Goal: Complete application form

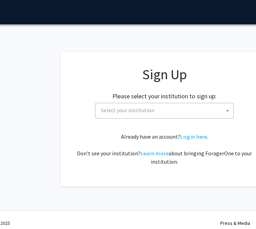
scroll to position [0, 45]
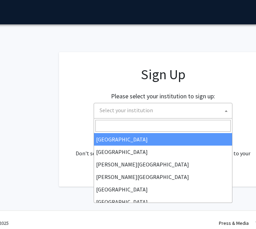
click at [139, 117] on span "Select your institution" at bounding box center [163, 111] width 139 height 16
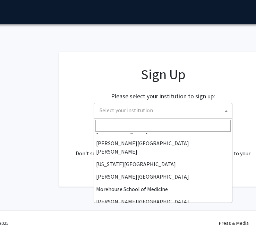
scroll to position [135, 0]
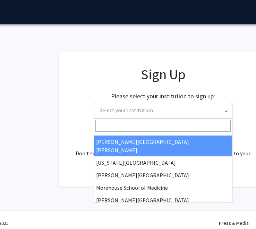
select select "1"
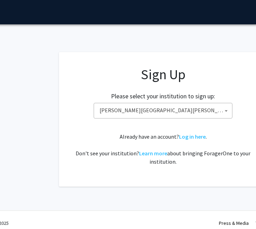
click at [79, 132] on div "Already have an account? Log in here . Don't see your institution? Learn more a…" at bounding box center [163, 148] width 181 height 33
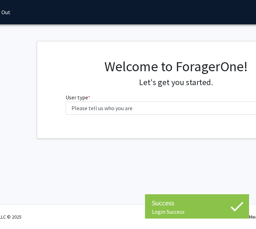
scroll to position [0, 37]
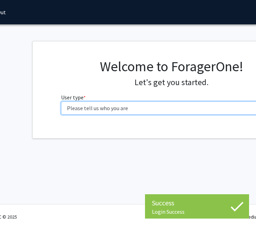
click at [151, 111] on select "Please tell us who you are Undergraduate Student Master's Student Doctoral Cand…" at bounding box center [171, 107] width 221 height 13
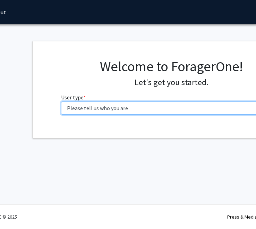
select select "1: undergrad"
click at [61, 101] on select "Please tell us who you are Undergraduate Student Master's Student Doctoral Cand…" at bounding box center [171, 107] width 221 height 13
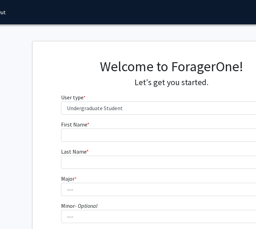
click at [136, 179] on fg-select "Major * required ---" at bounding box center [171, 185] width 221 height 22
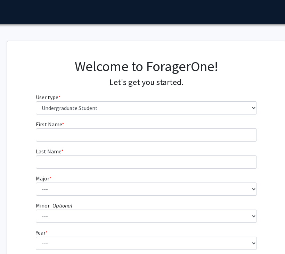
scroll to position [0, 78]
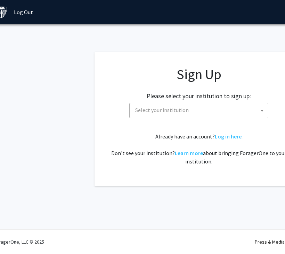
scroll to position [0, 17]
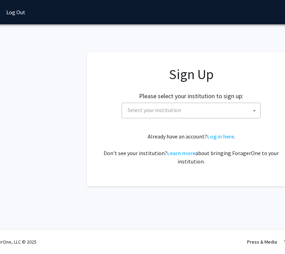
click at [219, 103] on span "Select your institution" at bounding box center [192, 110] width 135 height 14
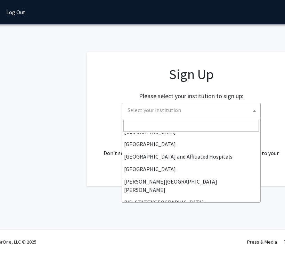
scroll to position [138, 0]
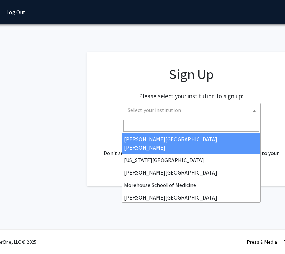
select select "1"
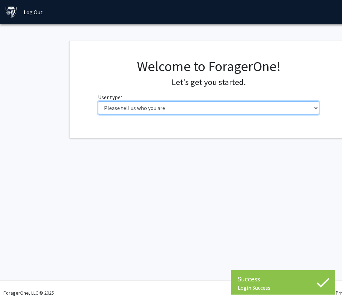
click at [214, 103] on select "Please tell us who you are Undergraduate Student Master's Student Doctoral Cand…" at bounding box center [208, 107] width 221 height 13
select select "1: undergrad"
click at [98, 101] on select "Please tell us who you are Undergraduate Student Master's Student Doctoral Cand…" at bounding box center [208, 107] width 221 height 13
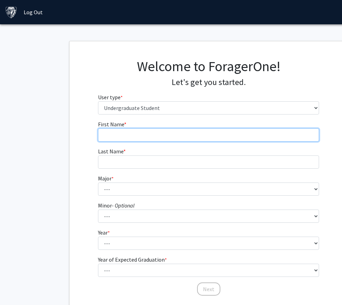
click at [216, 135] on input "First Name * required" at bounding box center [208, 134] width 221 height 13
type input "[PERSON_NAME]"
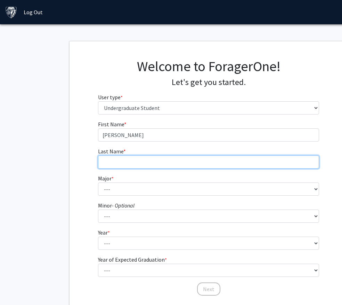
type input "[PERSON_NAME]"
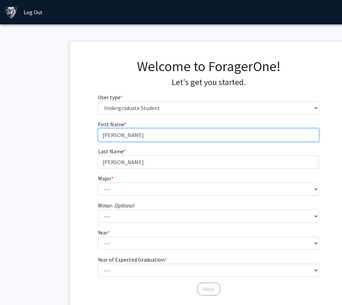
type input "[PERSON_NAME]"
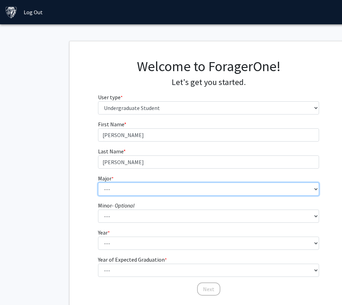
click at [189, 183] on select "--- Africana Studies Anthropology Applied Mathematics & Statistics Archaeology …" at bounding box center [208, 189] width 221 height 13
select select "55: 68"
click at [98, 183] on select "--- Africana Studies Anthropology Applied Mathematics & Statistics Archaeology …" at bounding box center [208, 189] width 221 height 13
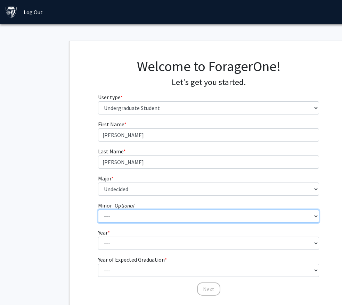
click at [147, 219] on select "--- Accounting and Financial Management Africana Studies Anthropology Applied M…" at bounding box center [208, 216] width 221 height 13
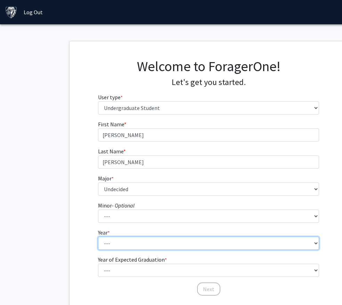
click at [110, 248] on select "--- First-year Sophomore Junior Senior Postbaccalaureate Certificate" at bounding box center [208, 243] width 221 height 13
select select "5: postbaccalaureate_certificate"
click at [98, 237] on select "--- First-year Sophomore Junior Senior Postbaccalaureate Certificate" at bounding box center [208, 243] width 221 height 13
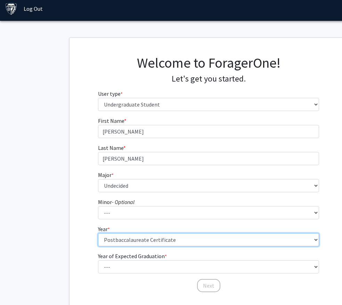
scroll to position [50, 0]
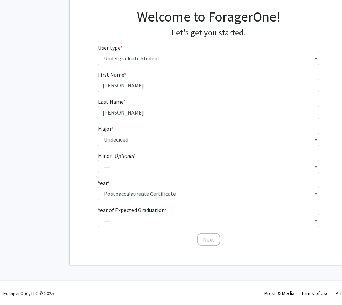
click at [126, 201] on form "First Name * required [PERSON_NAME] Last Name * required [PERSON_NAME] Major * …" at bounding box center [208, 154] width 221 height 169
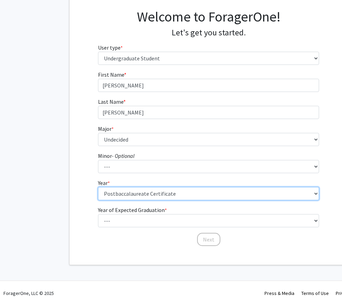
click at [127, 199] on select "--- First-year Sophomore Junior Senior Postbaccalaureate Certificate" at bounding box center [208, 193] width 221 height 13
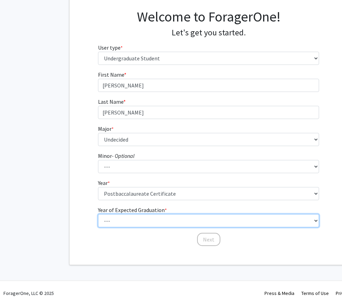
click at [113, 222] on select "--- 2025 2026 2027 2028 2029 2030 2031 2032 2033 2034" at bounding box center [208, 220] width 221 height 13
select select "1: 2025"
click at [98, 214] on select "--- 2025 2026 2027 2028 2029 2030 2031 2032 2033 2034" at bounding box center [208, 220] width 221 height 13
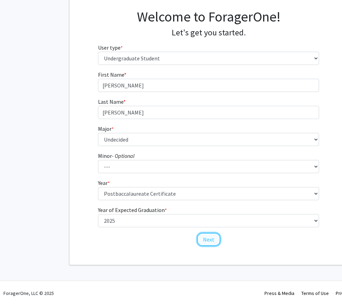
click at [204, 240] on button "Next" at bounding box center [208, 239] width 23 height 13
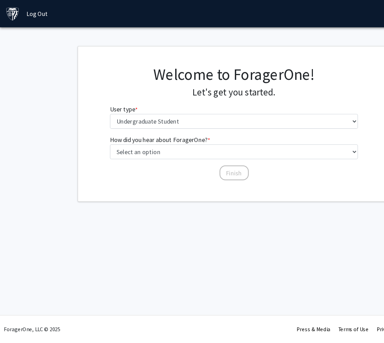
scroll to position [0, 0]
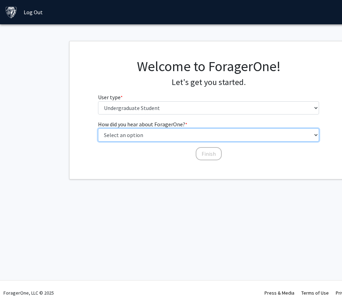
click at [177, 136] on select "Select an option Peer/student recommendation Faculty/staff recommendation Unive…" at bounding box center [208, 134] width 221 height 13
select select "3: university_website"
click at [98, 128] on select "Select an option Peer/student recommendation Faculty/staff recommendation Unive…" at bounding box center [208, 134] width 221 height 13
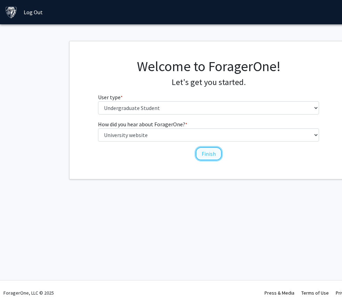
click at [204, 155] on button "Finish" at bounding box center [208, 153] width 26 height 13
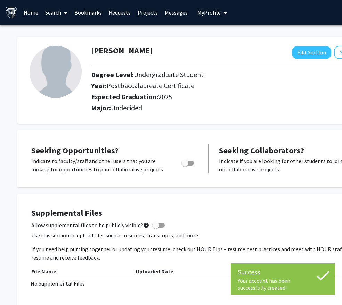
click at [191, 215] on h4 "Supplemental Files" at bounding box center [208, 213] width 354 height 10
